Goal: Task Accomplishment & Management: Use online tool/utility

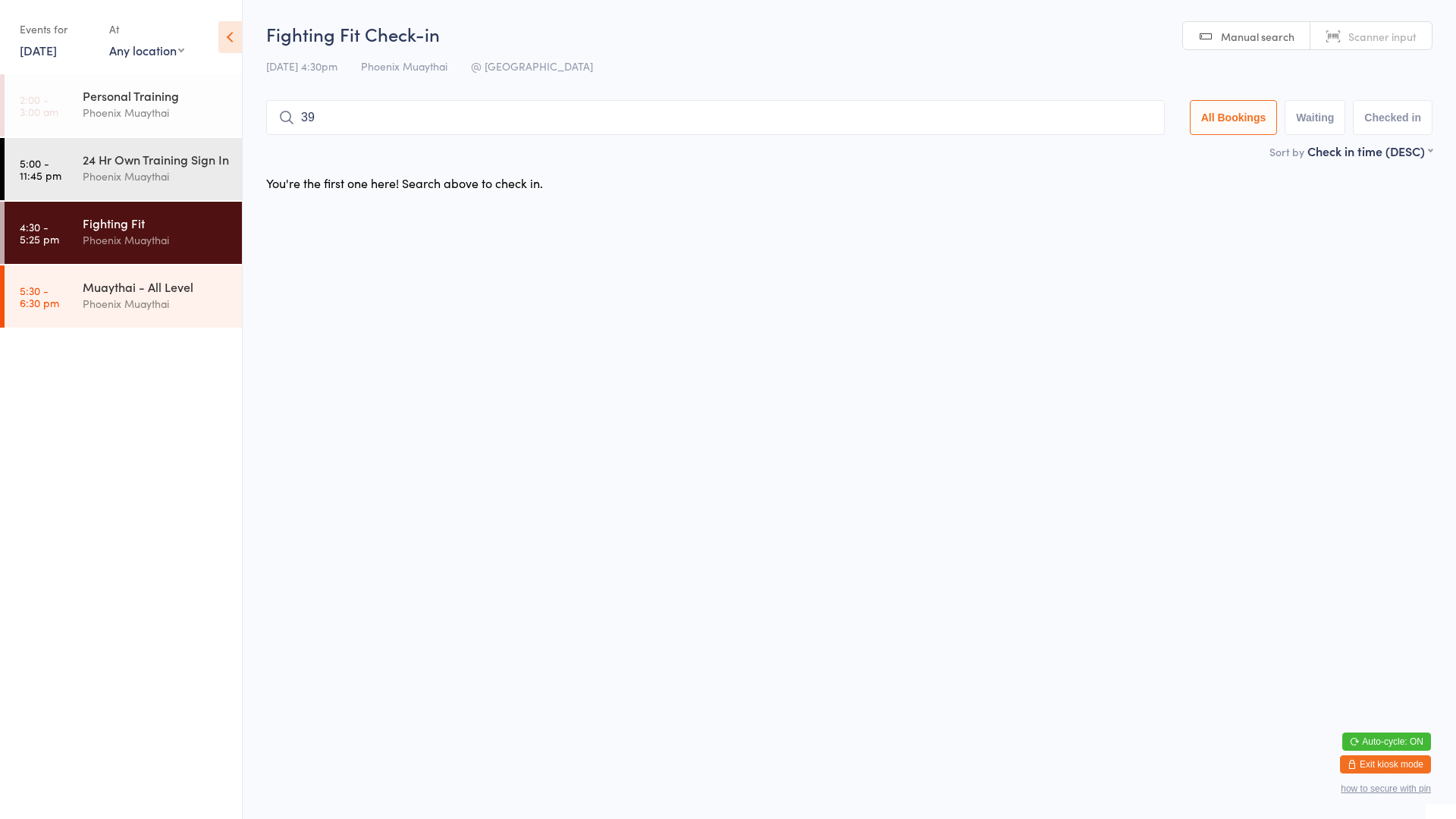
type input "398"
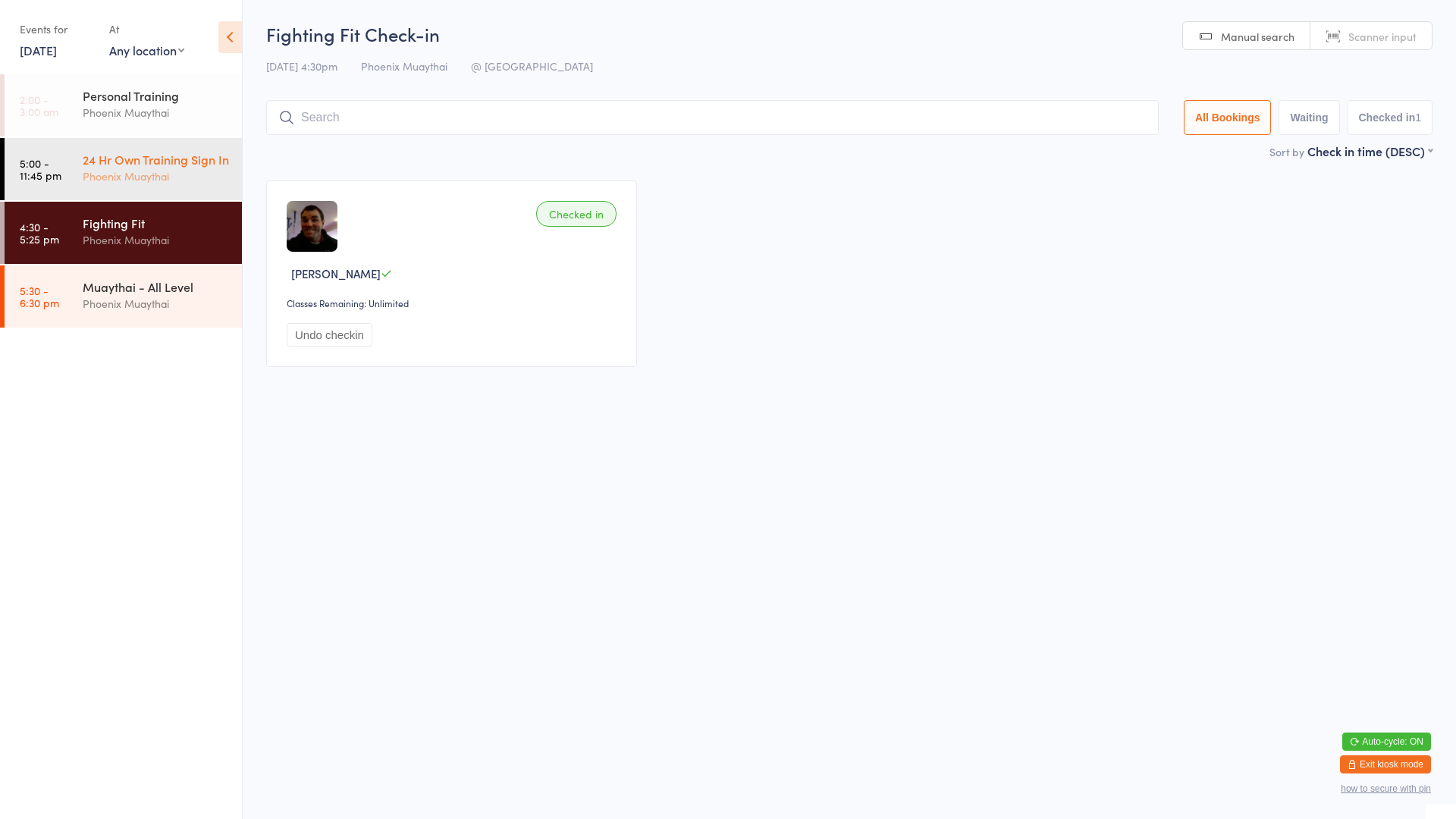
click at [168, 168] on div "24 Hr Own Training Sign In" at bounding box center [156, 159] width 146 height 17
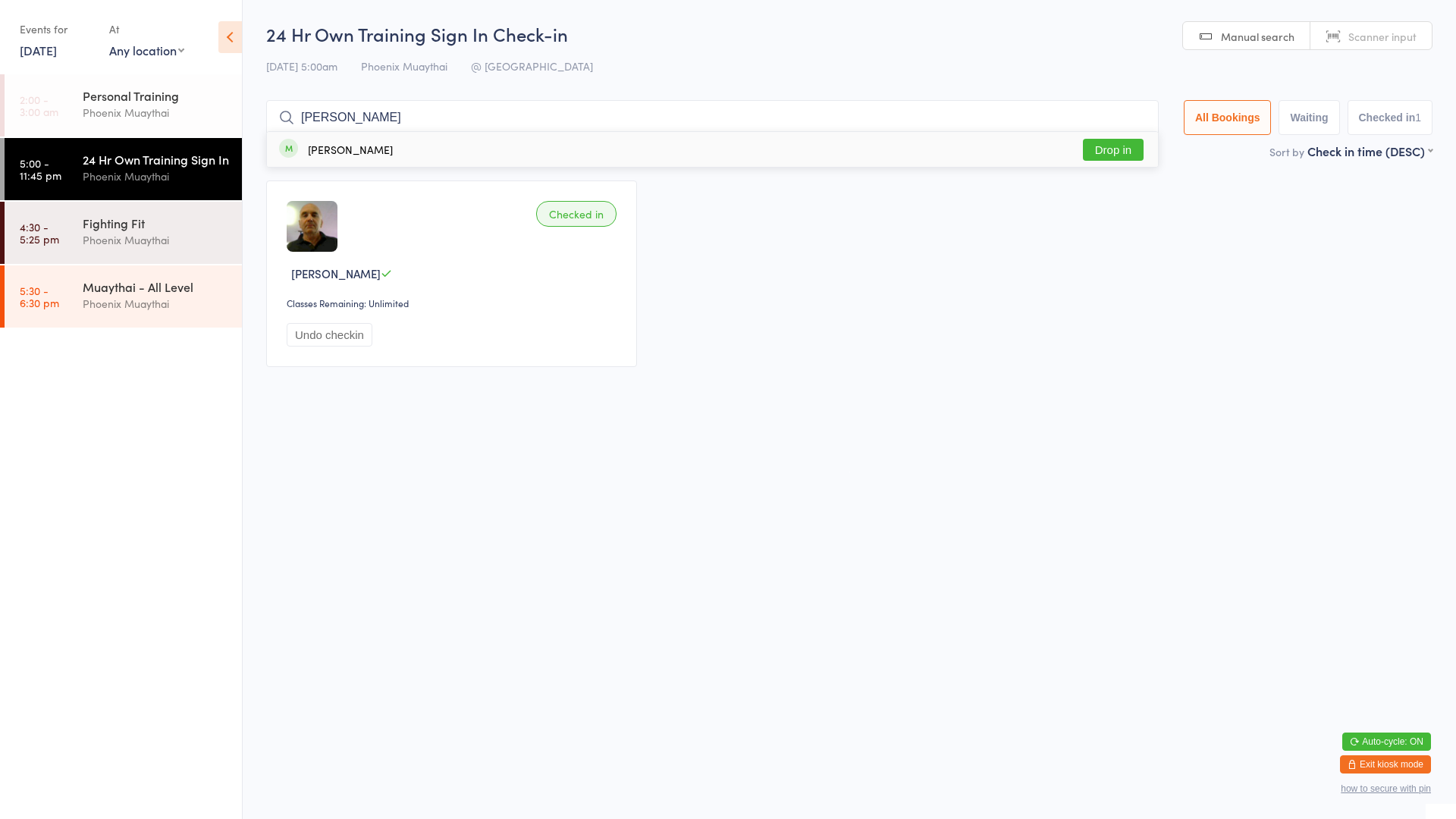
type input "[PERSON_NAME]"
click at [1124, 161] on div "[PERSON_NAME] Drop in" at bounding box center [713, 148] width 892 height 35
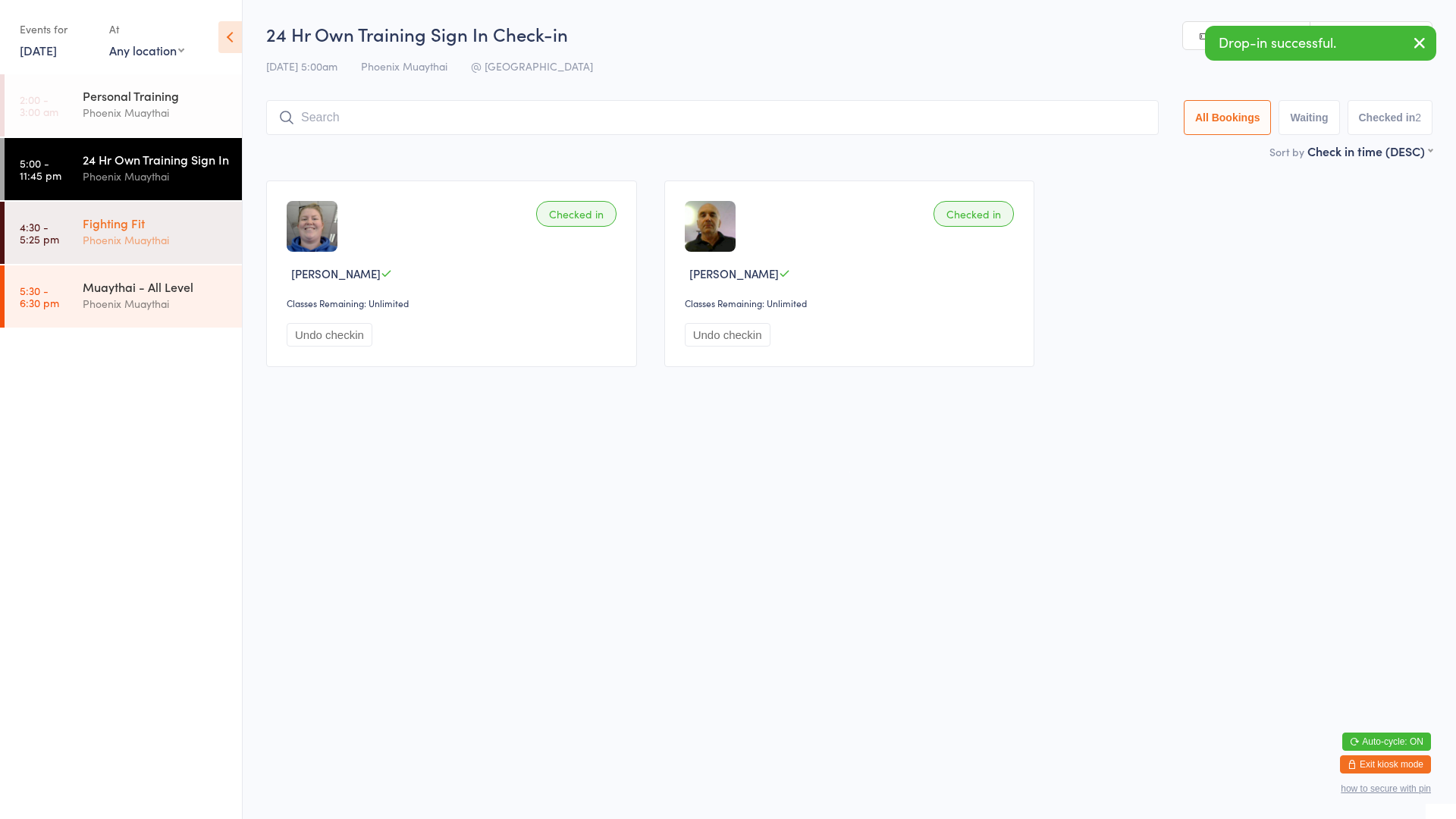
click at [165, 249] on div "Phoenix Muaythai" at bounding box center [156, 240] width 146 height 18
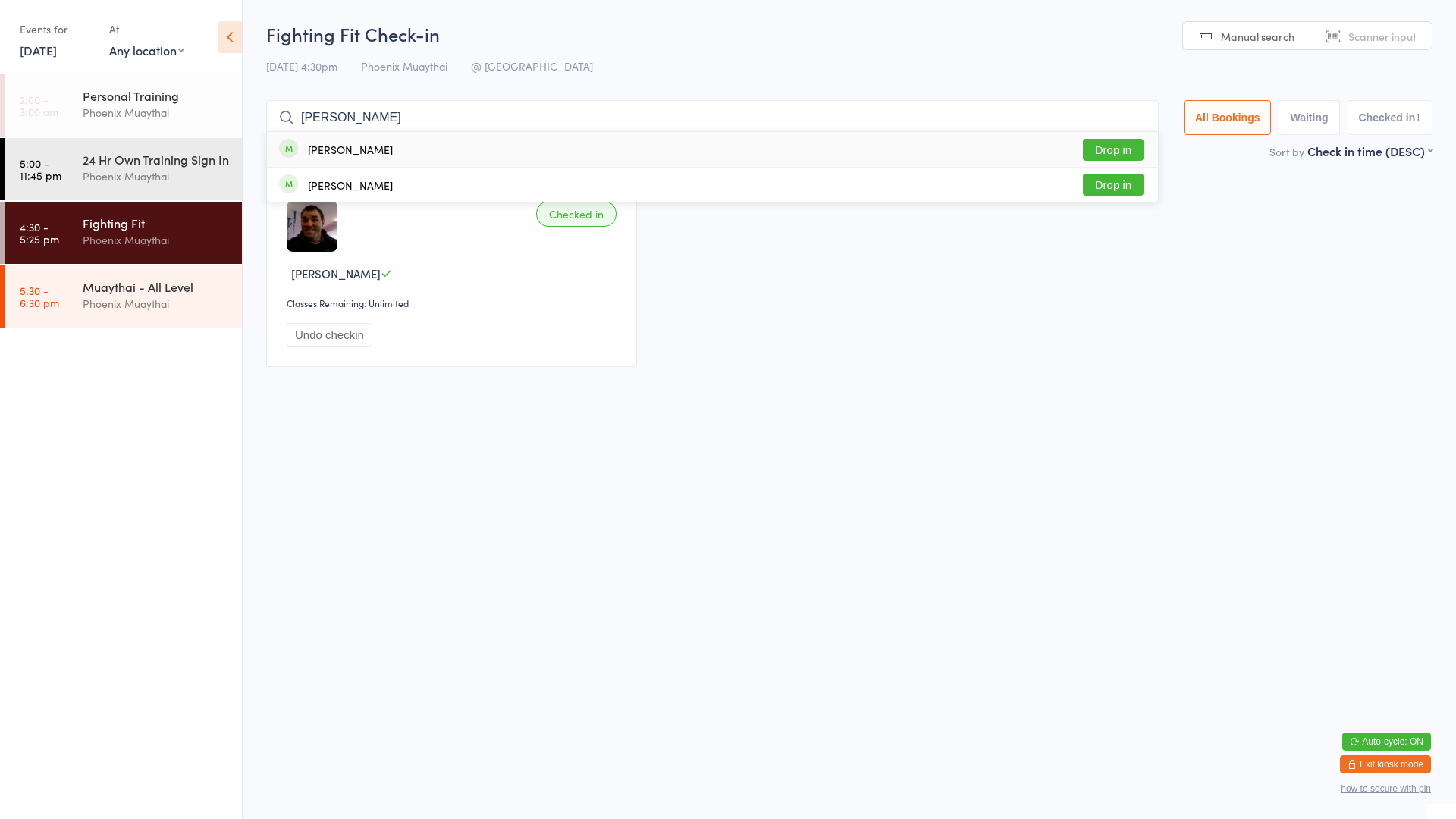
type input "[PERSON_NAME]"
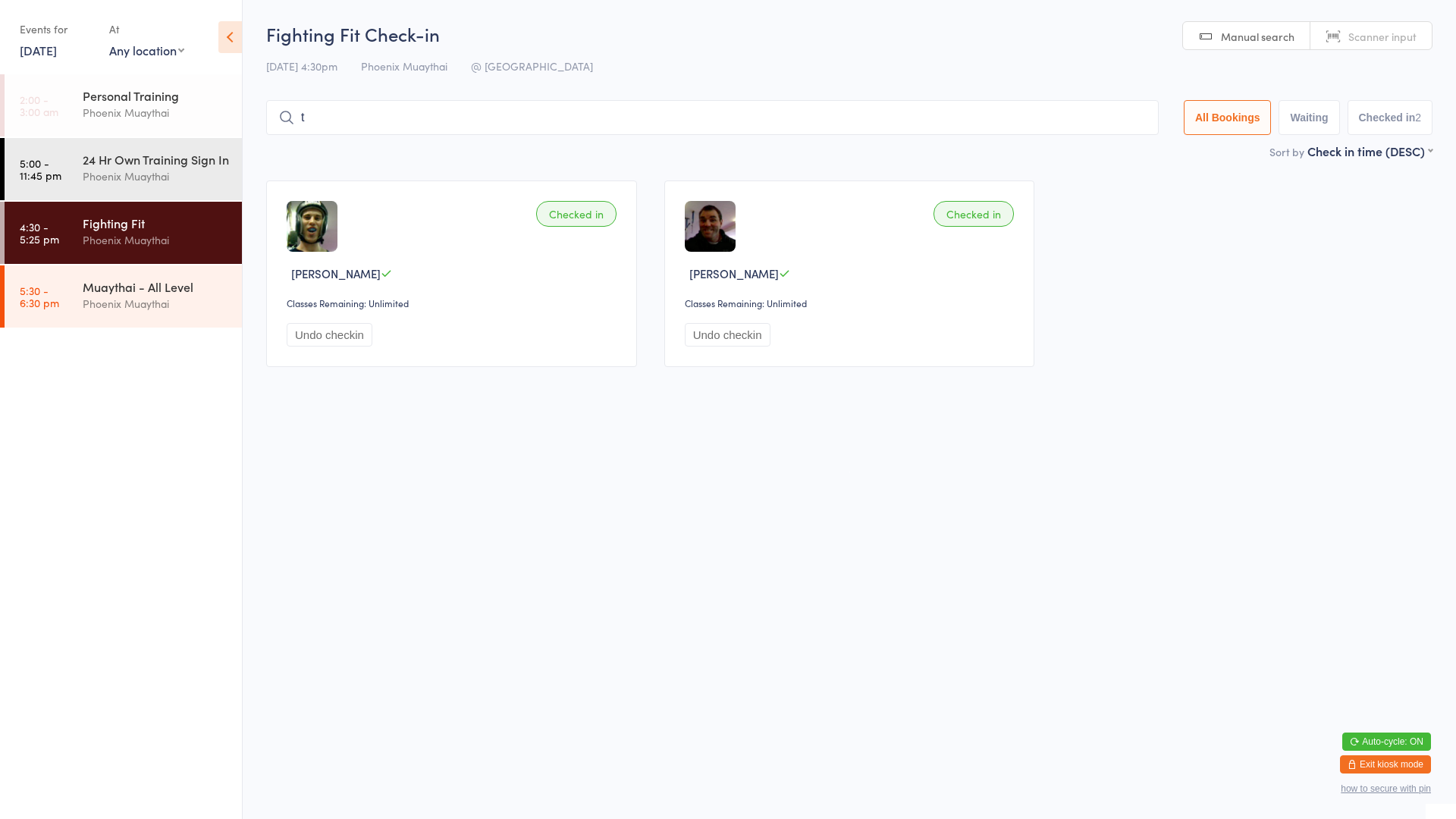
type input "tr"
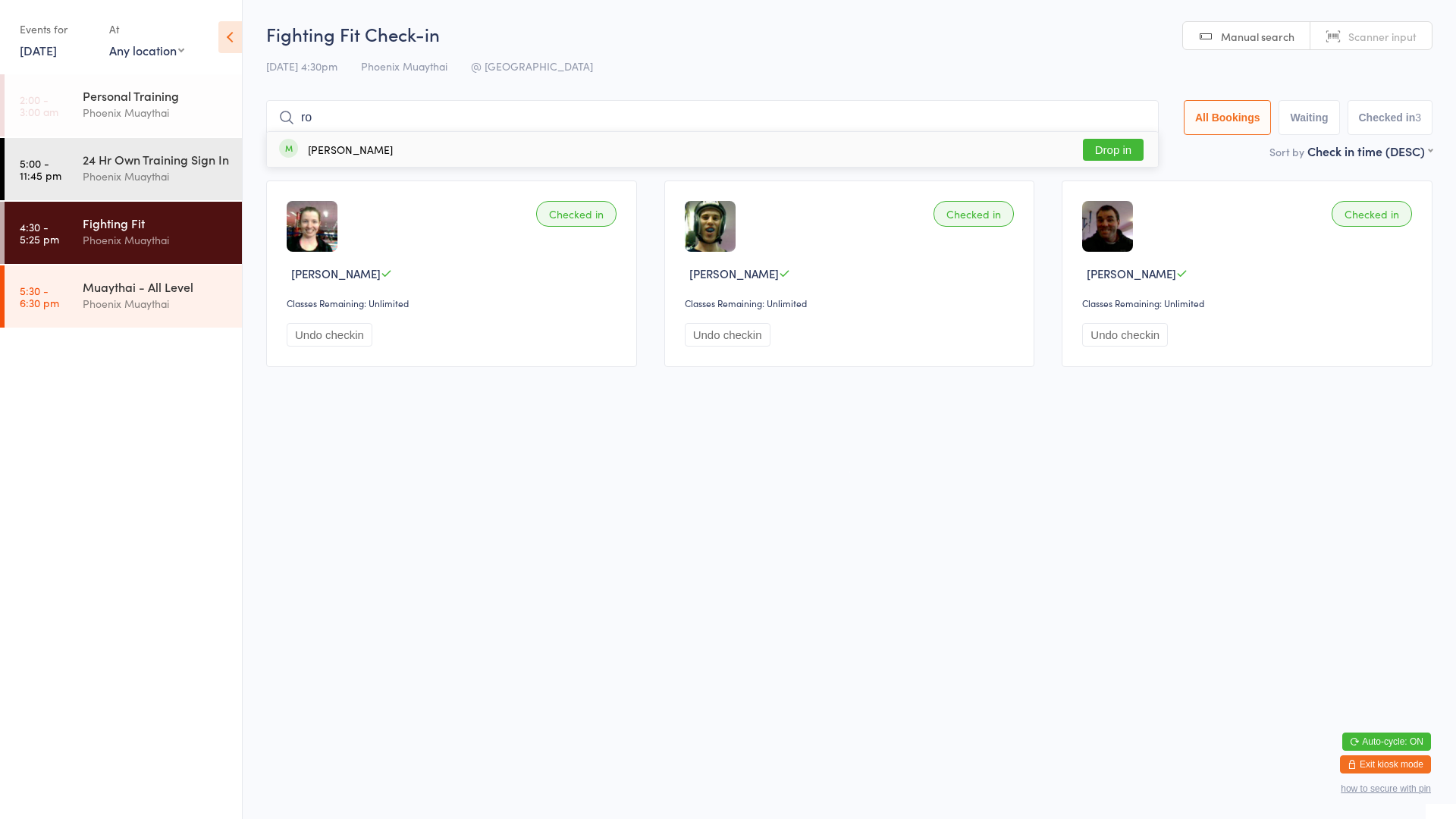
type input "r"
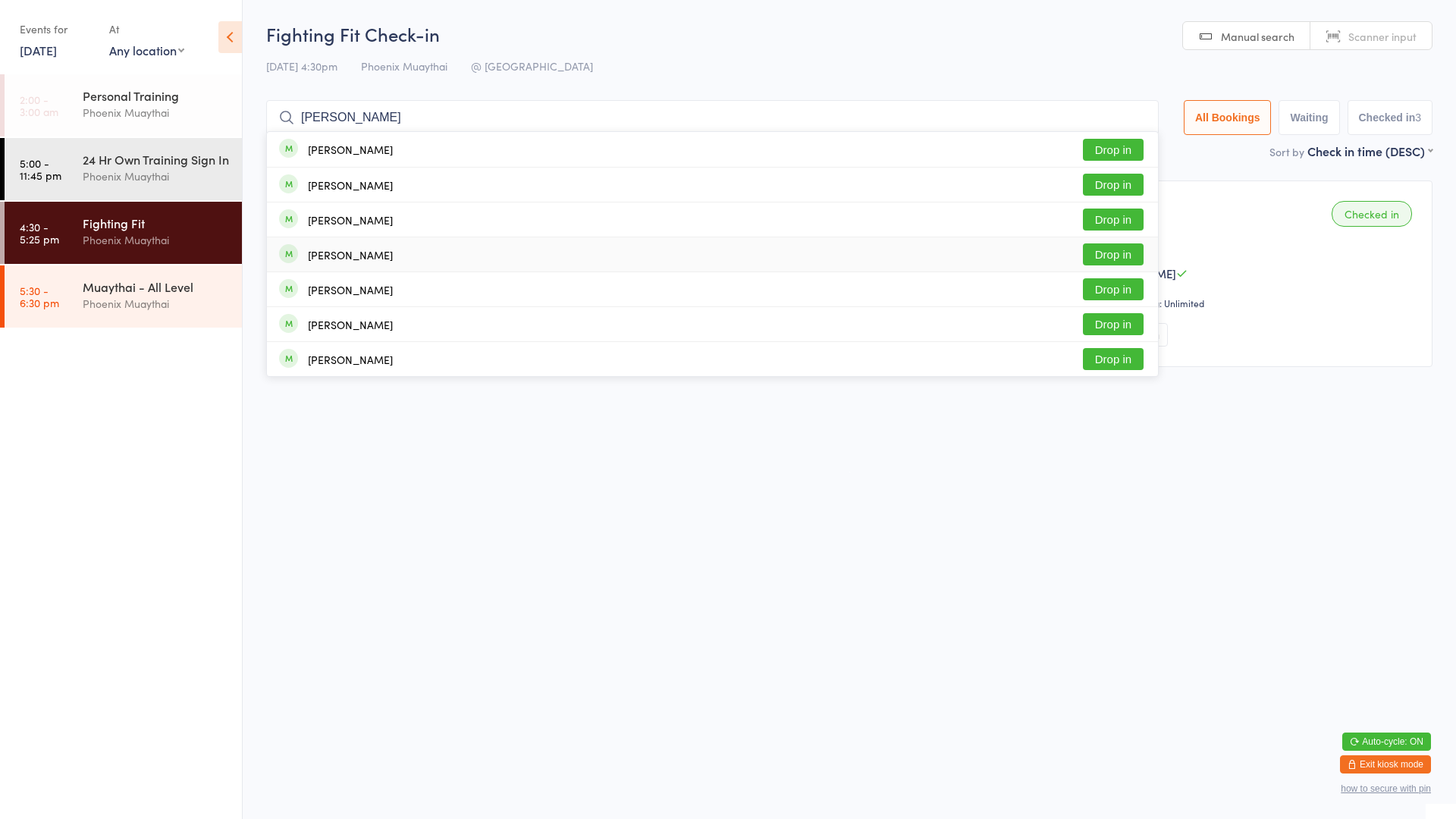
type input "[PERSON_NAME]"
click at [366, 256] on div "[PERSON_NAME]" at bounding box center [350, 255] width 85 height 12
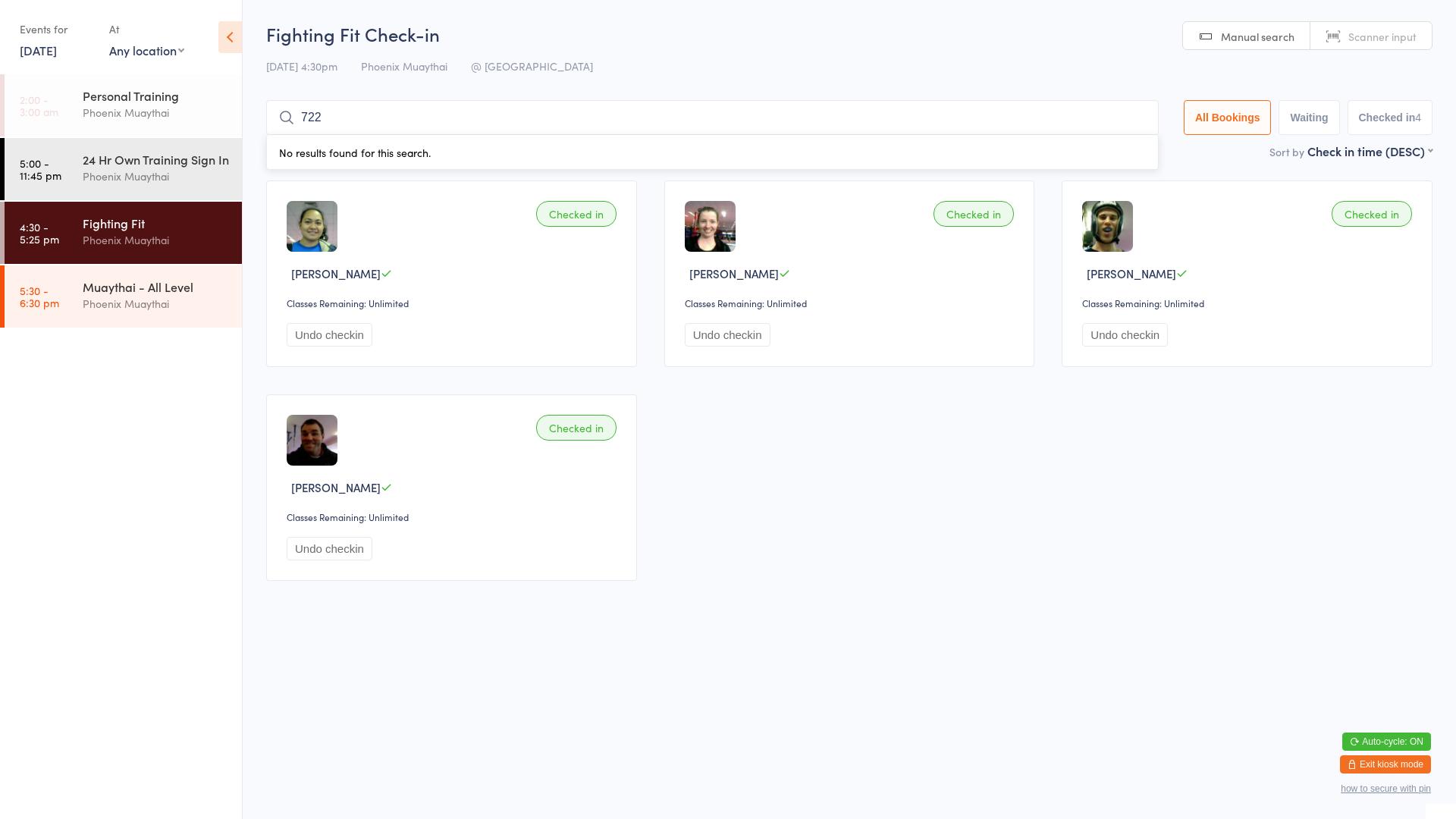
type input "7223"
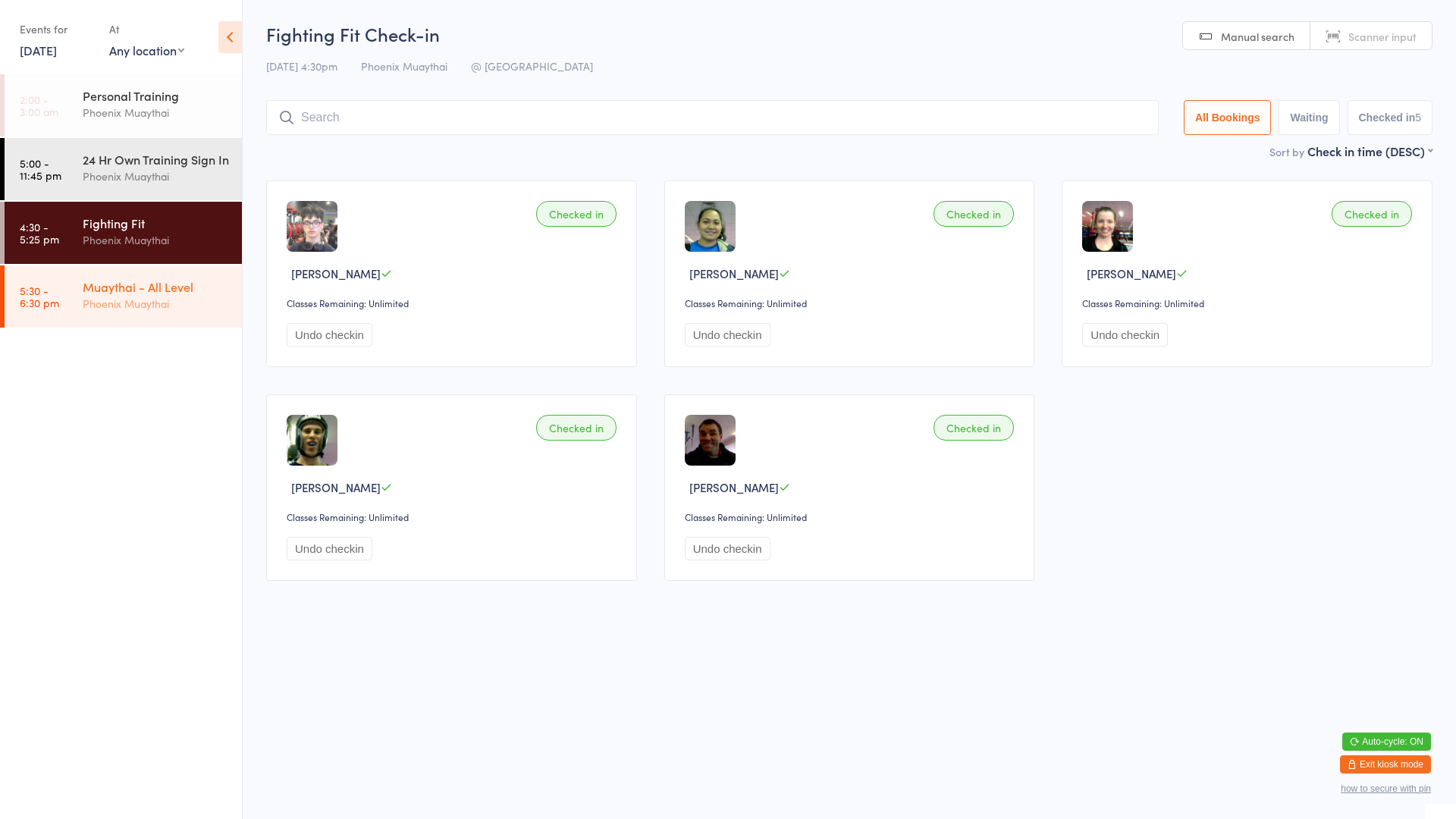
click at [198, 312] on div "Phoenix Muaythai" at bounding box center [156, 303] width 146 height 18
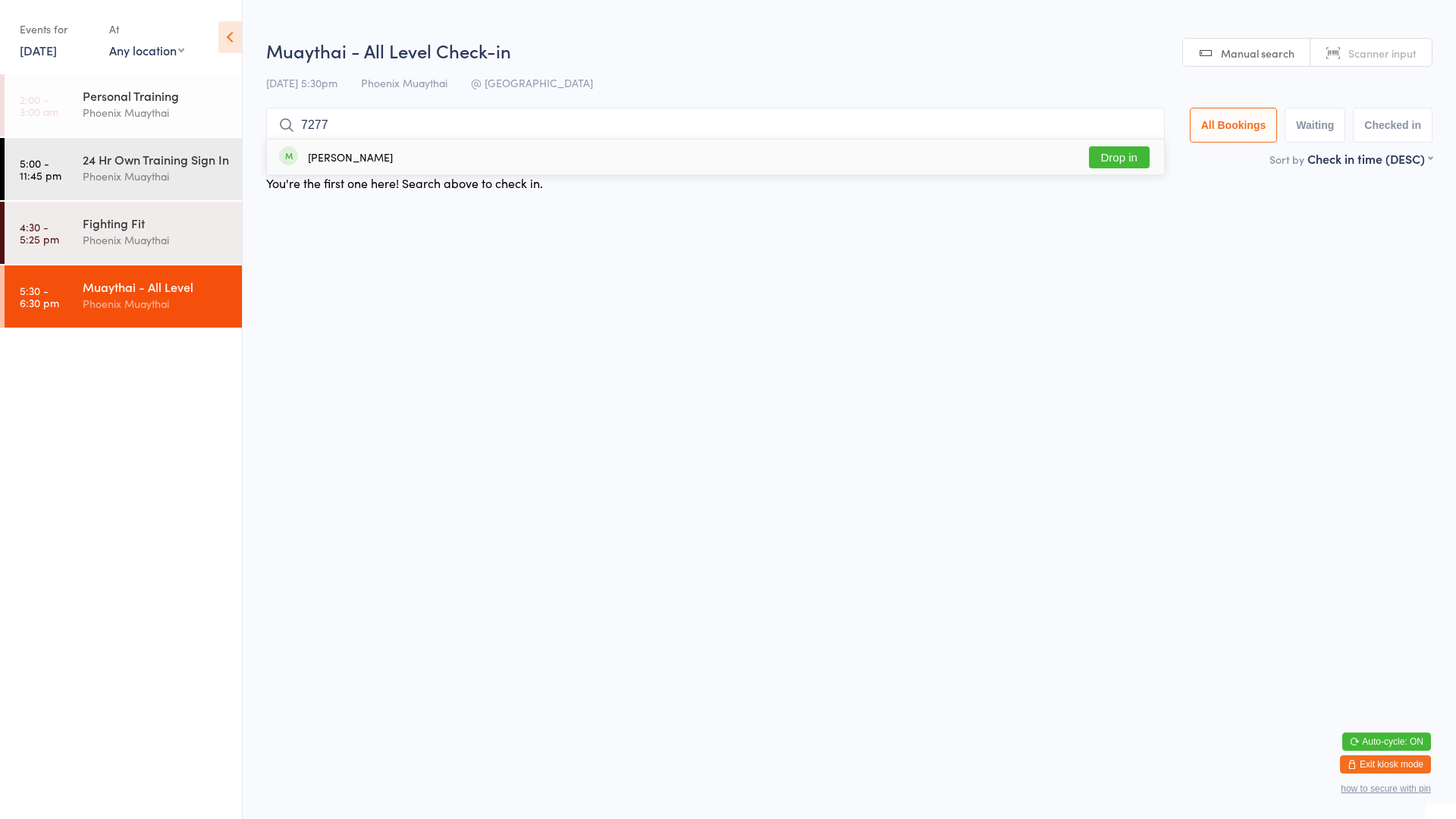
type input "7277"
click at [1143, 161] on button "Drop in" at bounding box center [1119, 157] width 60 height 22
